Goal: Task Accomplishment & Management: Complete application form

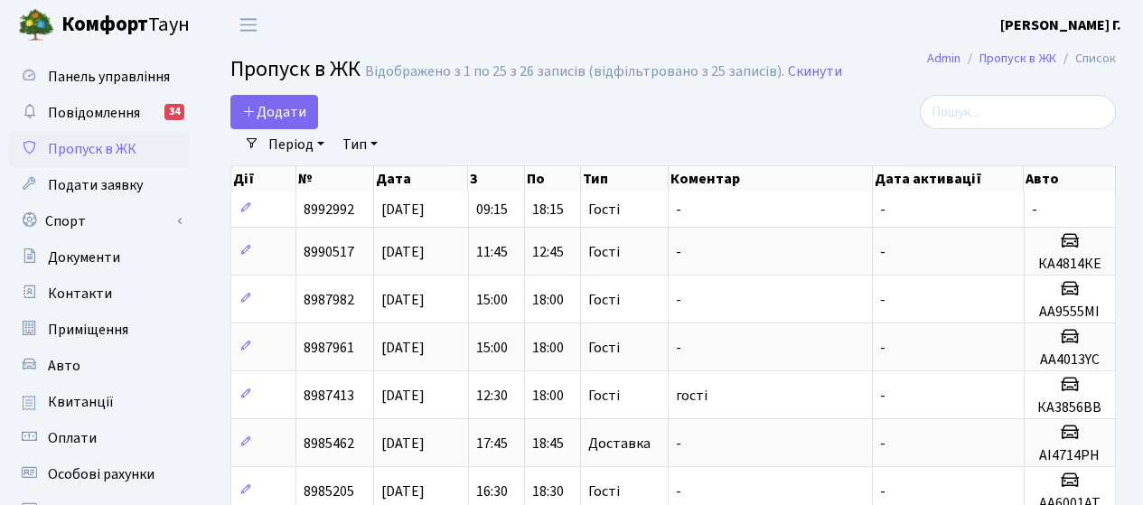
select select "25"
click at [285, 117] on span "Додати" at bounding box center [274, 112] width 64 height 20
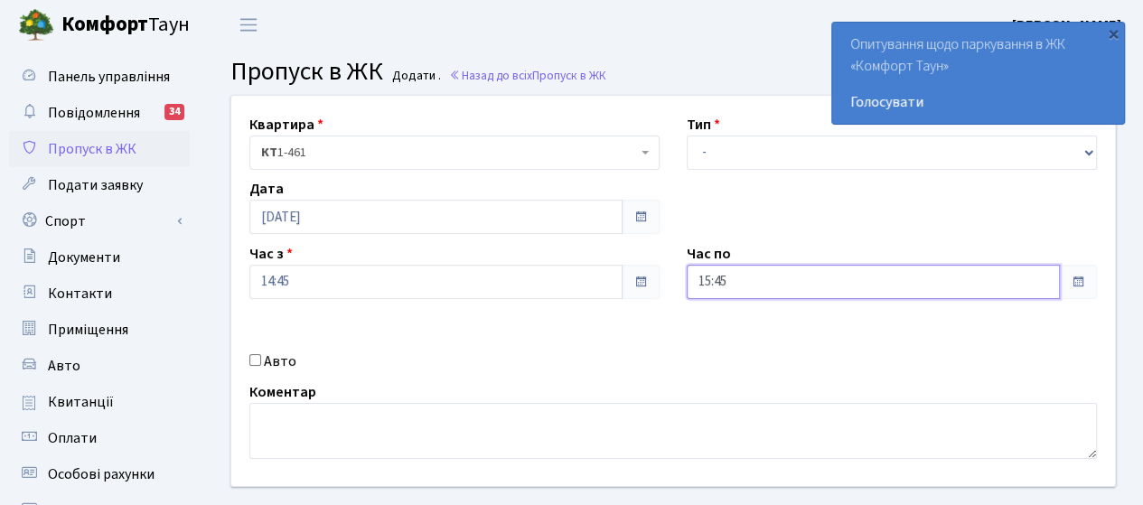
drag, startPoint x: 682, startPoint y: 280, endPoint x: 634, endPoint y: 276, distance: 48.1
click at [634, 276] on div "Квартира <b>КТ</b>&nbsp;&nbsp;&nbsp;&nbsp;1-461 КТ 1-461 Тип - Доставка Таксі Г…" at bounding box center [673, 291] width 911 height 390
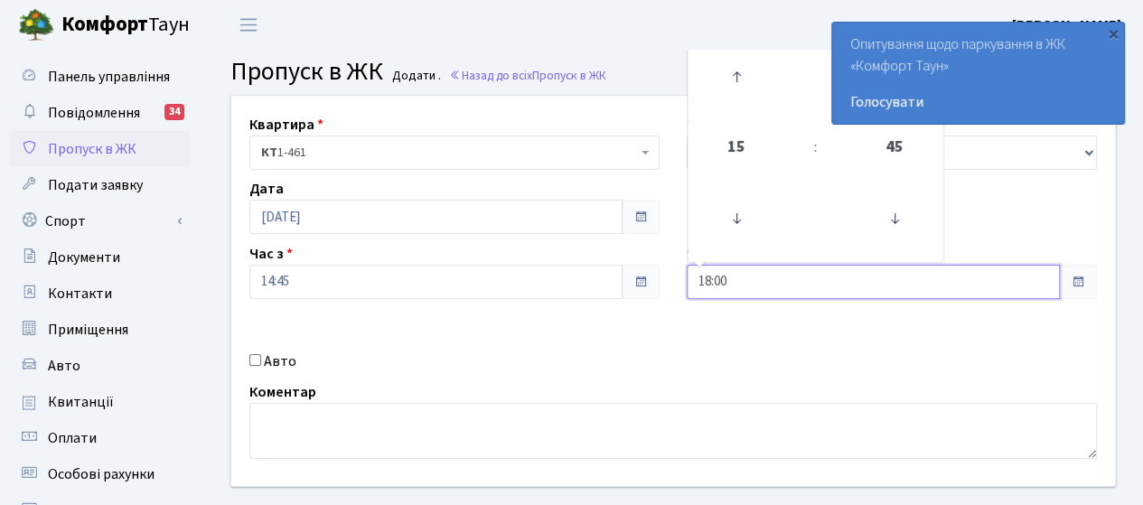
type input "18:00"
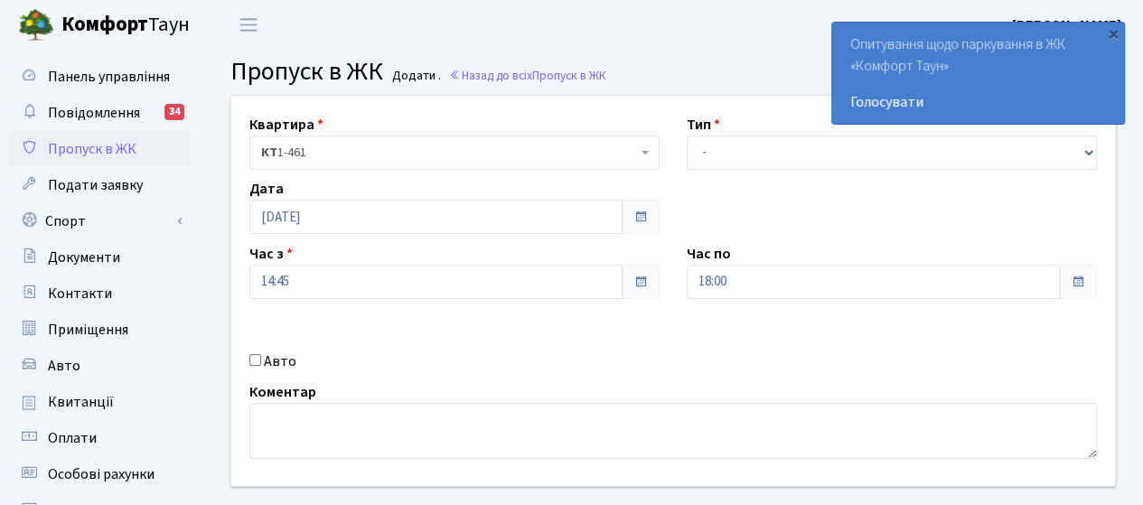
click at [264, 360] on label "Авто" at bounding box center [280, 362] width 33 height 22
click at [261, 360] on input "Авто" at bounding box center [255, 360] width 12 height 12
checkbox input "true"
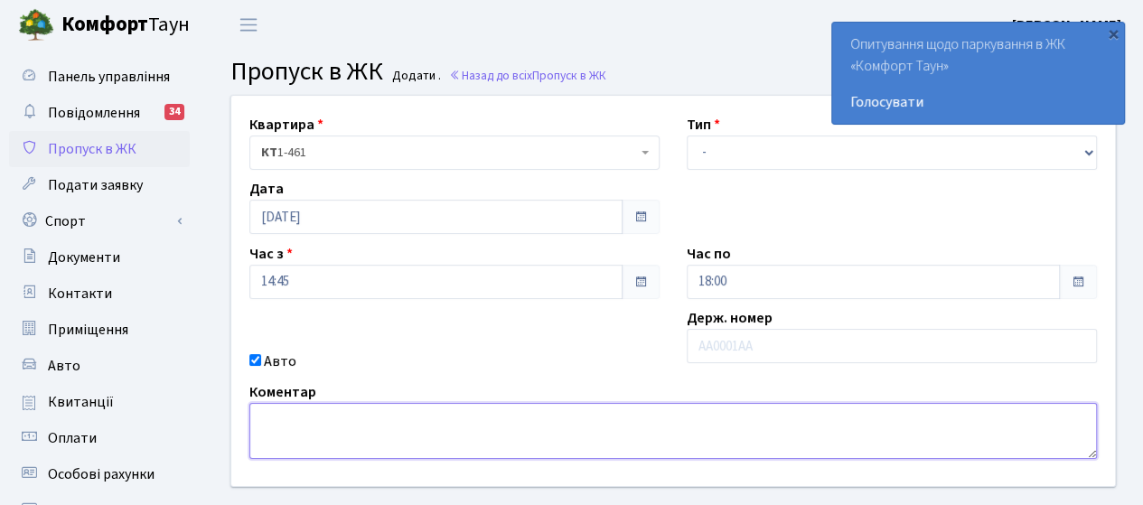
click at [269, 421] on textarea at bounding box center [672, 431] width 847 height 56
type textarea "всіх гостей протягом дня"
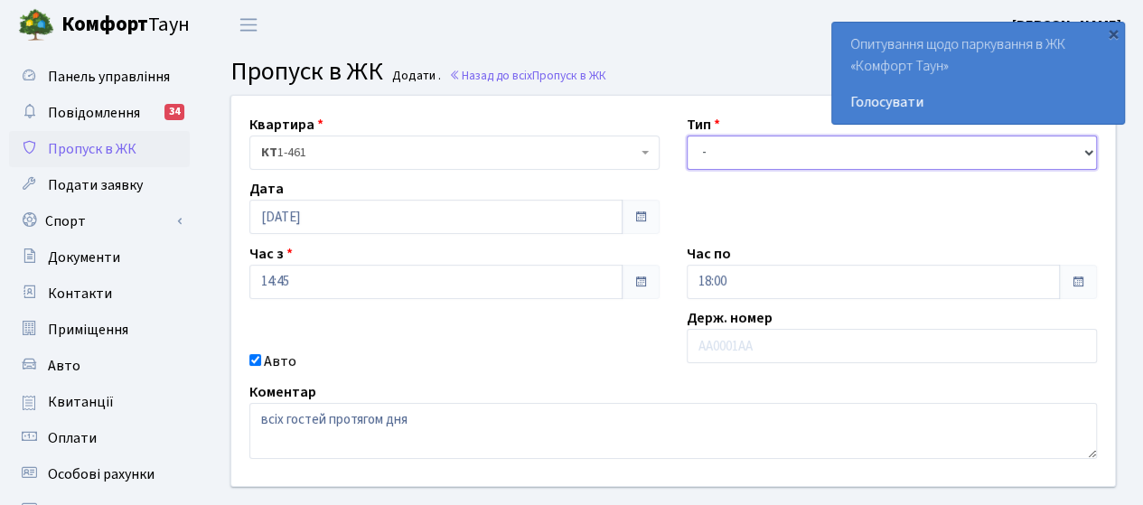
drag, startPoint x: 728, startPoint y: 156, endPoint x: 726, endPoint y: 167, distance: 11.0
click at [728, 156] on select "- Доставка Таксі Гості Сервіс" at bounding box center [892, 153] width 410 height 34
select select "3"
click at [687, 136] on select "- Доставка Таксі Гості Сервіс" at bounding box center [892, 153] width 410 height 34
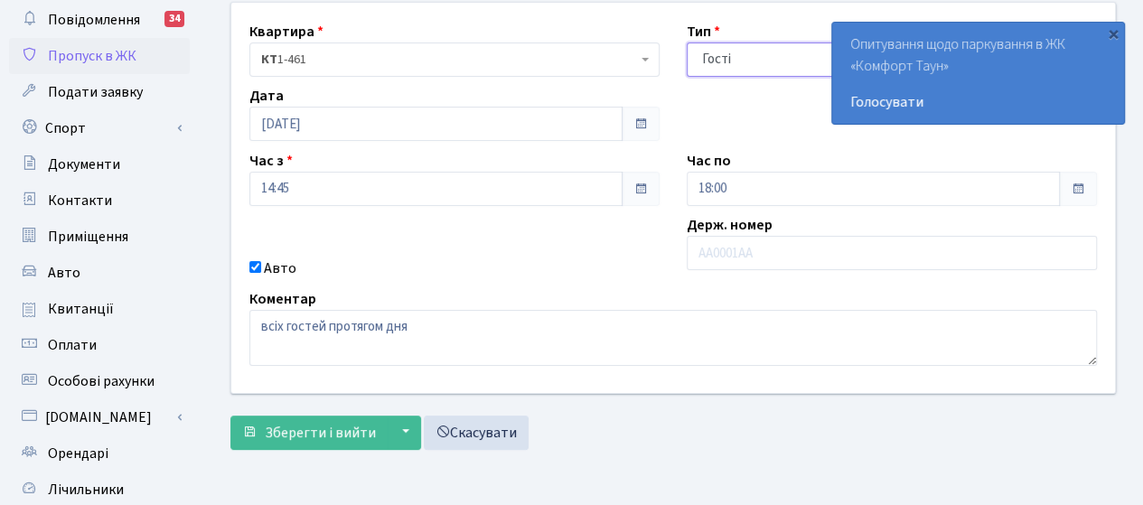
scroll to position [181, 0]
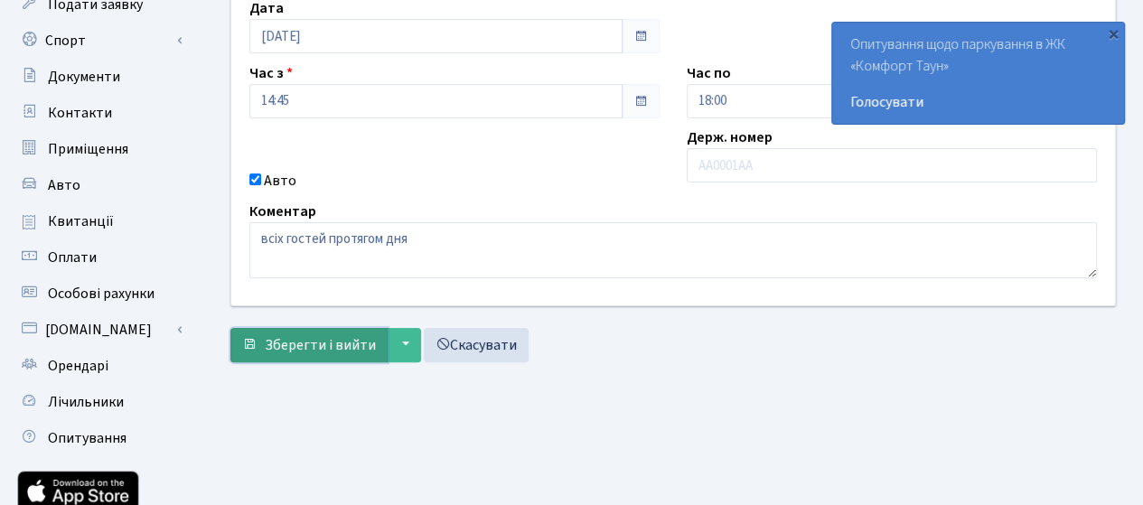
drag, startPoint x: 292, startPoint y: 343, endPoint x: 290, endPoint y: 326, distance: 17.3
click at [292, 342] on span "Зберегти і вийти" at bounding box center [320, 345] width 111 height 20
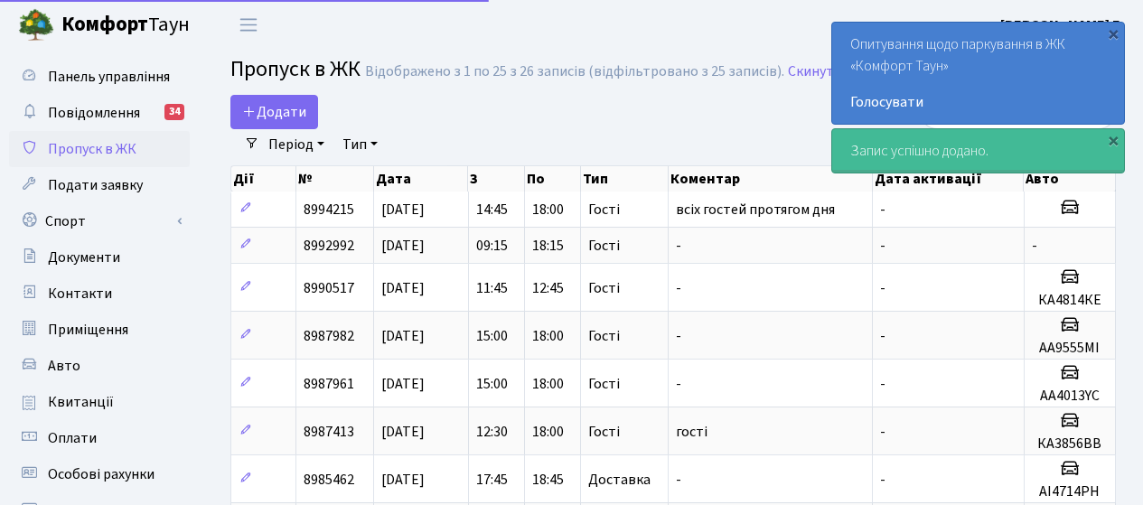
select select "25"
